Goal: Find specific page/section: Find specific page/section

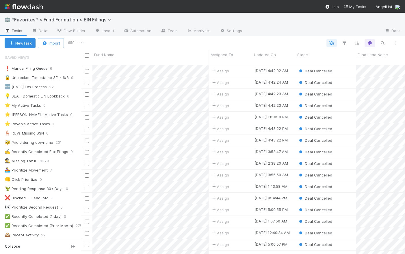
scroll to position [190, 320]
click at [32, 9] on img at bounding box center [24, 7] width 38 height 10
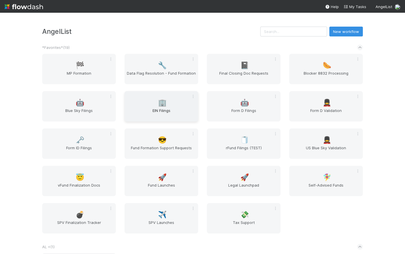
click at [176, 111] on span "EIN Filings" at bounding box center [161, 114] width 69 height 12
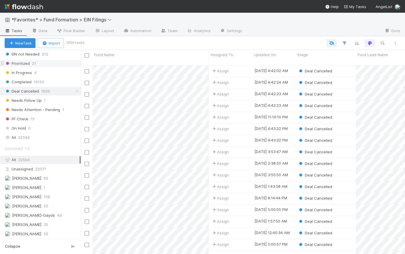
scroll to position [403, 0]
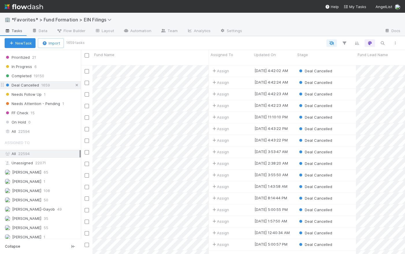
click at [74, 83] on icon at bounding box center [77, 85] width 6 height 4
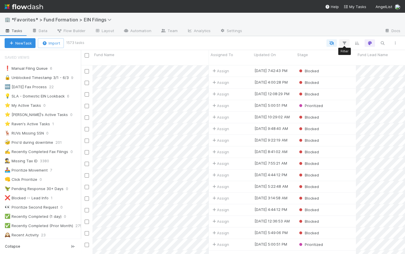
scroll to position [190, 320]
click at [346, 41] on icon "button" at bounding box center [345, 42] width 6 height 5
click at [308, 40] on div "Add Filter" at bounding box center [202, 127] width 405 height 254
click at [343, 42] on icon "button" at bounding box center [345, 42] width 6 height 5
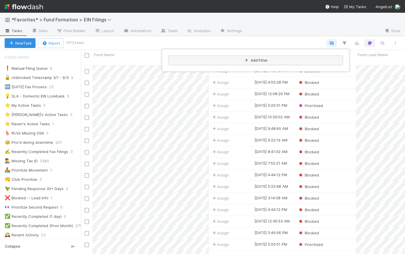
click at [265, 60] on button "Add Filter" at bounding box center [256, 60] width 174 height 8
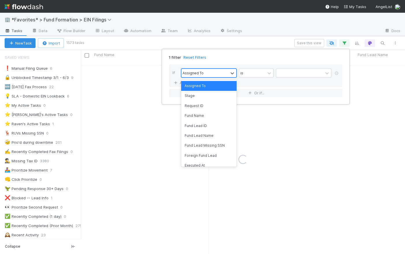
click at [205, 70] on div "Assigned To" at bounding box center [205, 73] width 47 height 8
drag, startPoint x: 202, startPoint y: 154, endPoint x: 203, endPoint y: 151, distance: 3.4
click at [202, 154] on div "Foreign Fund Lead" at bounding box center [209, 156] width 56 height 10
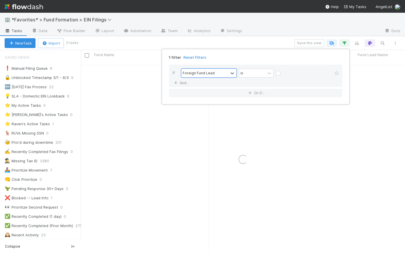
click at [283, 70] on label at bounding box center [283, 70] width 0 height 0
click at [278, 72] on input "checkbox" at bounding box center [278, 74] width 5 height 9
checkbox input "true"
click at [182, 83] on link "And.." at bounding box center [182, 83] width 18 height 8
click at [196, 82] on div "Assigned To" at bounding box center [193, 82] width 21 height 5
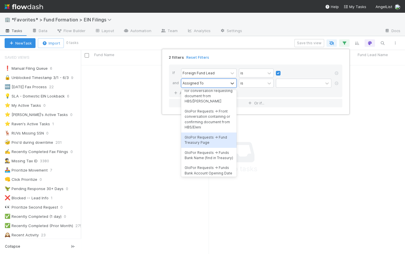
scroll to position [3157, 0]
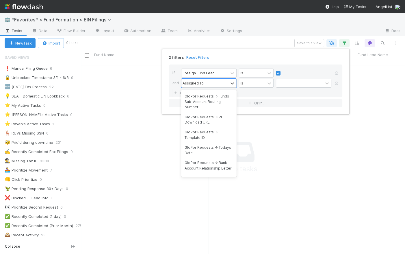
click at [234, 47] on div "2 filters Reset Filters If Foreign Fund Lead is and option GloPor Requests -> F…" at bounding box center [202, 127] width 405 height 254
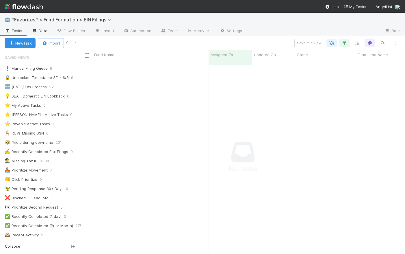
click at [43, 31] on link "Data" at bounding box center [39, 31] width 25 height 9
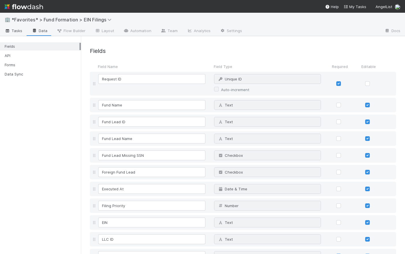
click at [12, 32] on span "Tasks" at bounding box center [14, 31] width 18 height 6
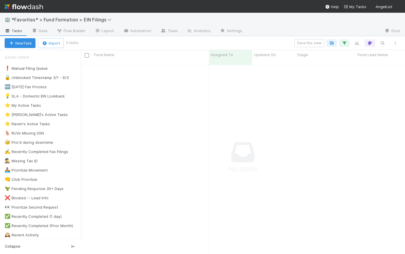
scroll to position [4, 4]
